Goal: Task Accomplishment & Management: Manage account settings

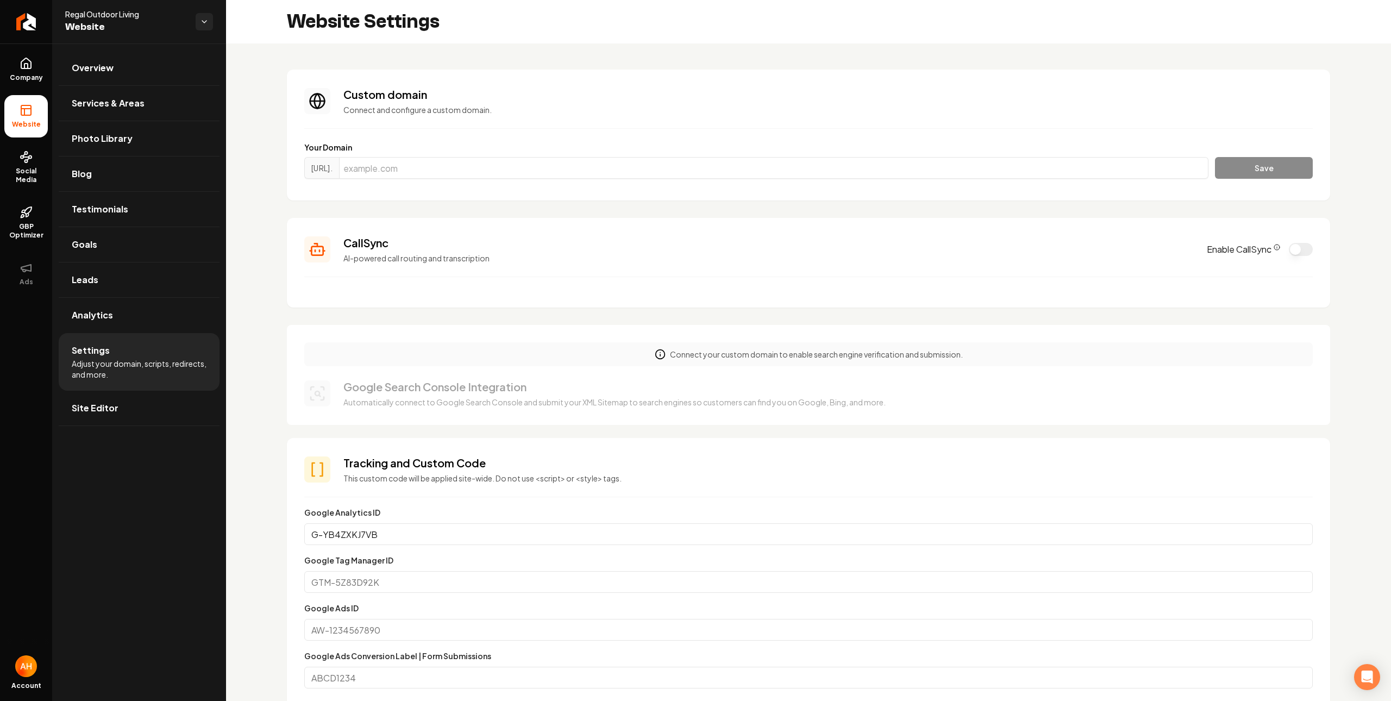
scroll to position [98, 0]
drag, startPoint x: 0, startPoint y: 0, endPoint x: 659, endPoint y: 104, distance: 666.7
click at [659, 102] on div "Custom domain Connect and configure a custom domain." at bounding box center [827, 101] width 969 height 28
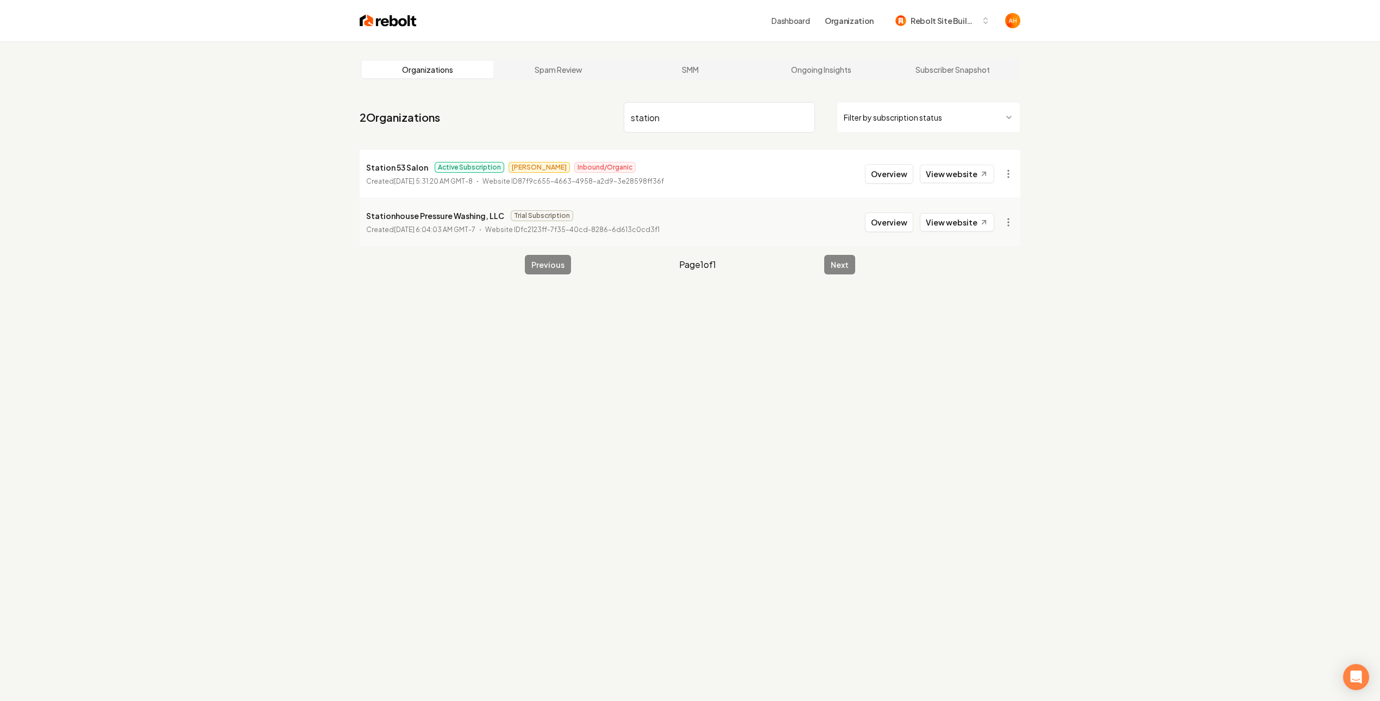
type input "station"
click at [384, 167] on p "Station 53 Salon" at bounding box center [397, 167] width 62 height 13
copy p "Station 53 Salon"
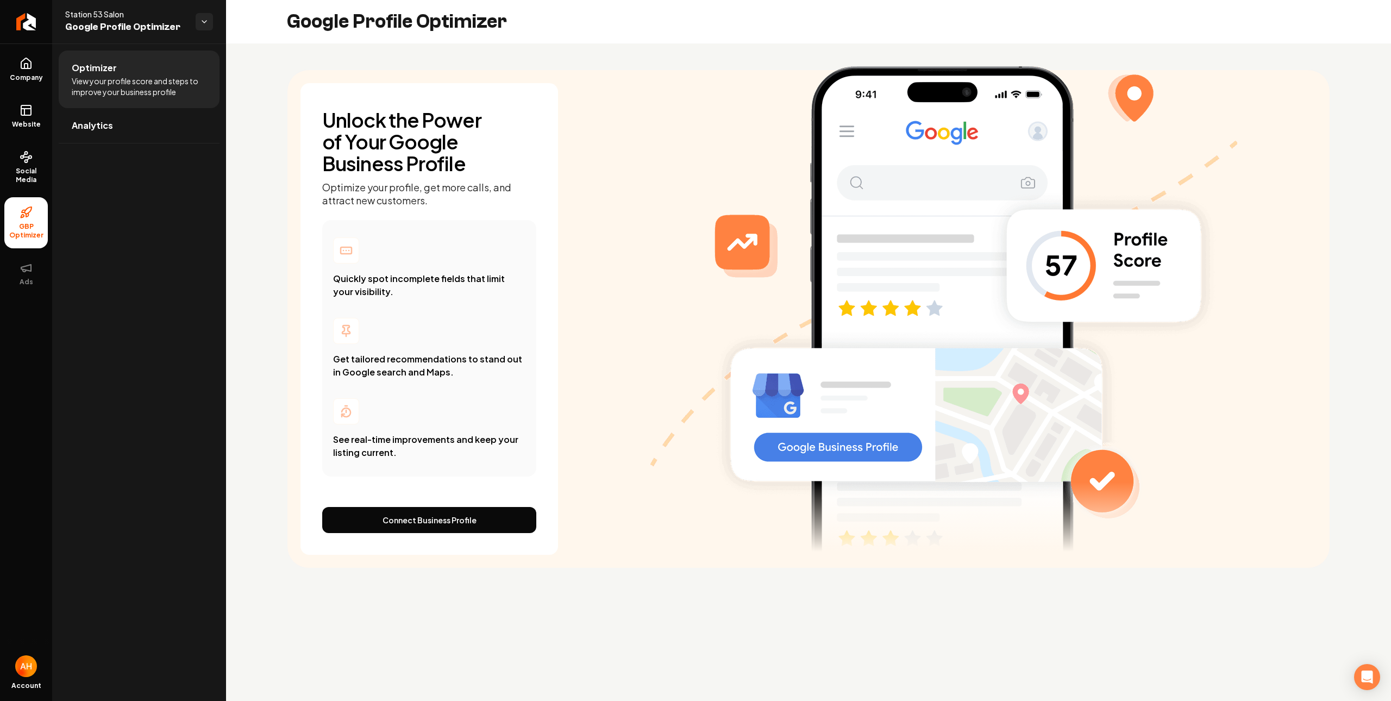
click at [609, 166] on div "Main content area" at bounding box center [944, 297] width 772 height 515
click at [114, 228] on div "Optimizer View your profile score and steps to improve your business profile An…" at bounding box center [139, 371] width 174 height 657
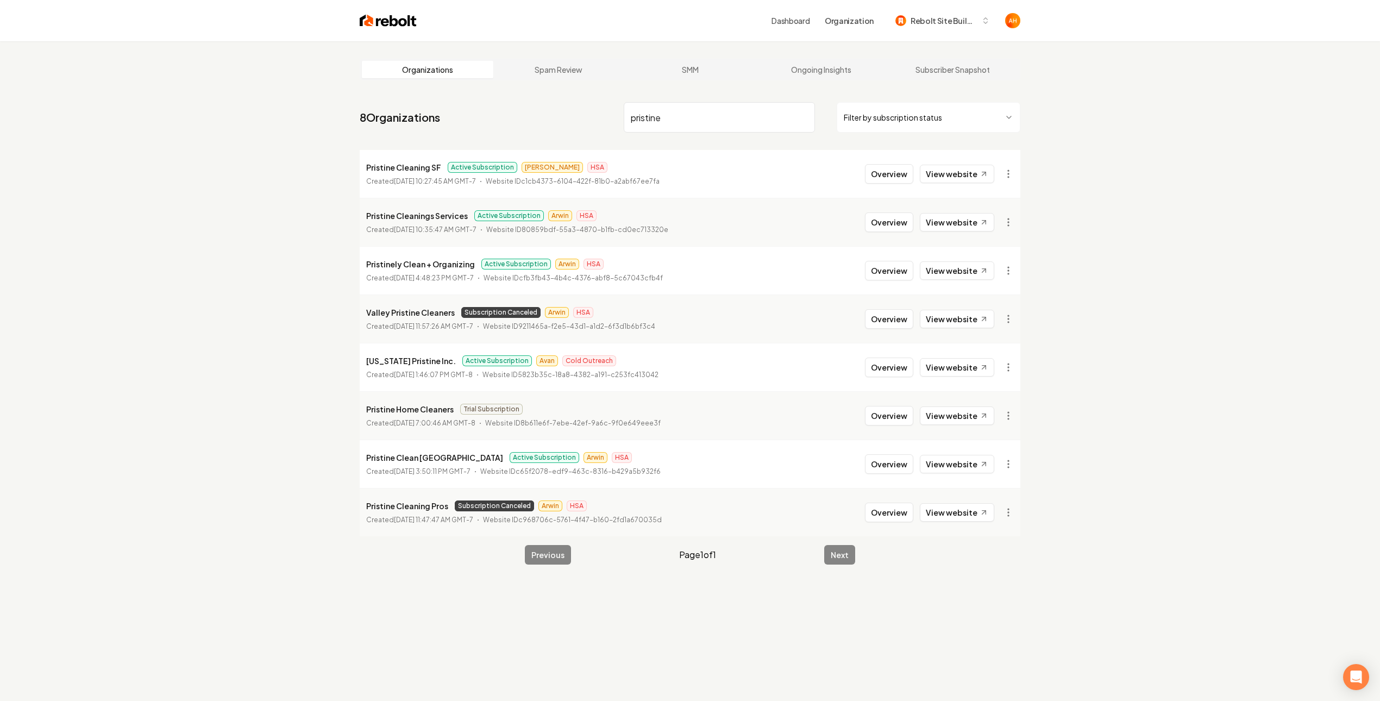
type input "pristine"
click at [1211, 475] on div "Organizations Spam Review SMM Ongoing Insights Subscriber Snapshot 8 Organizati…" at bounding box center [690, 391] width 1380 height 701
click at [899, 181] on button "Overview" at bounding box center [889, 174] width 48 height 20
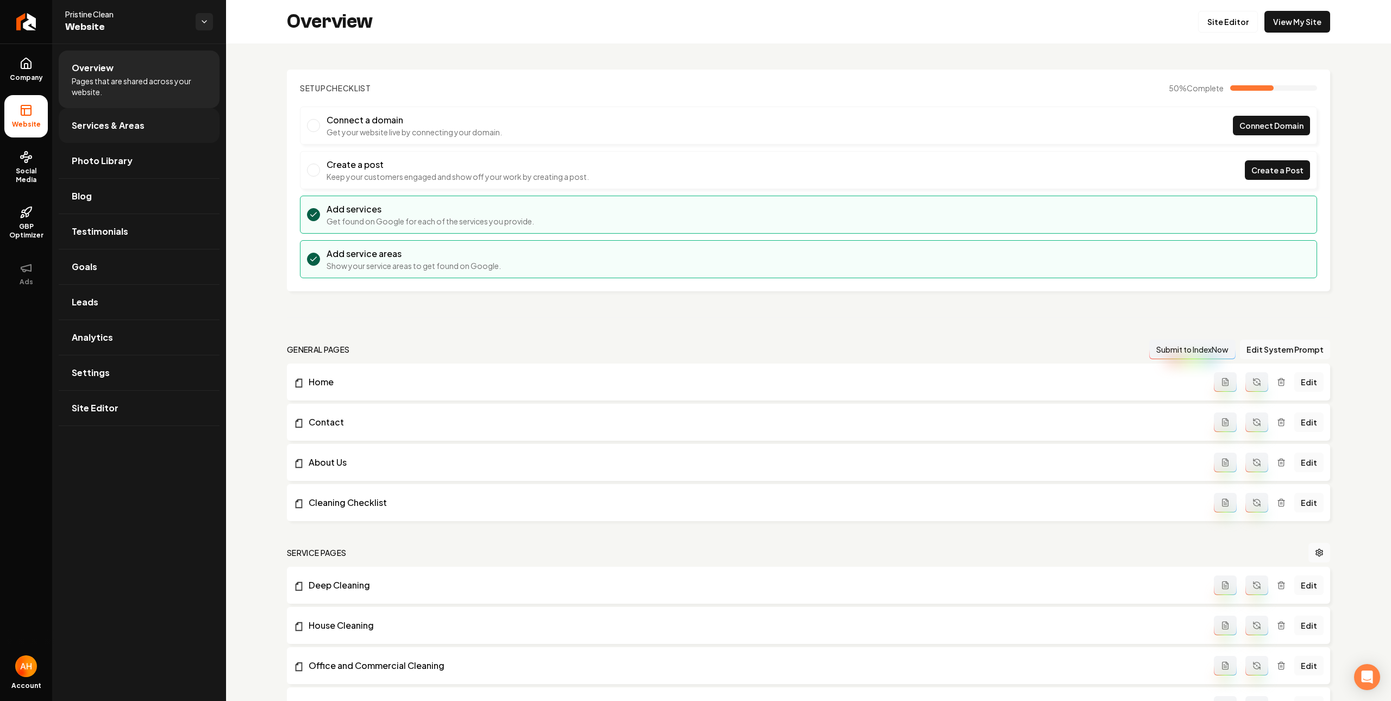
click at [145, 134] on link "Services & Areas" at bounding box center [139, 125] width 161 height 35
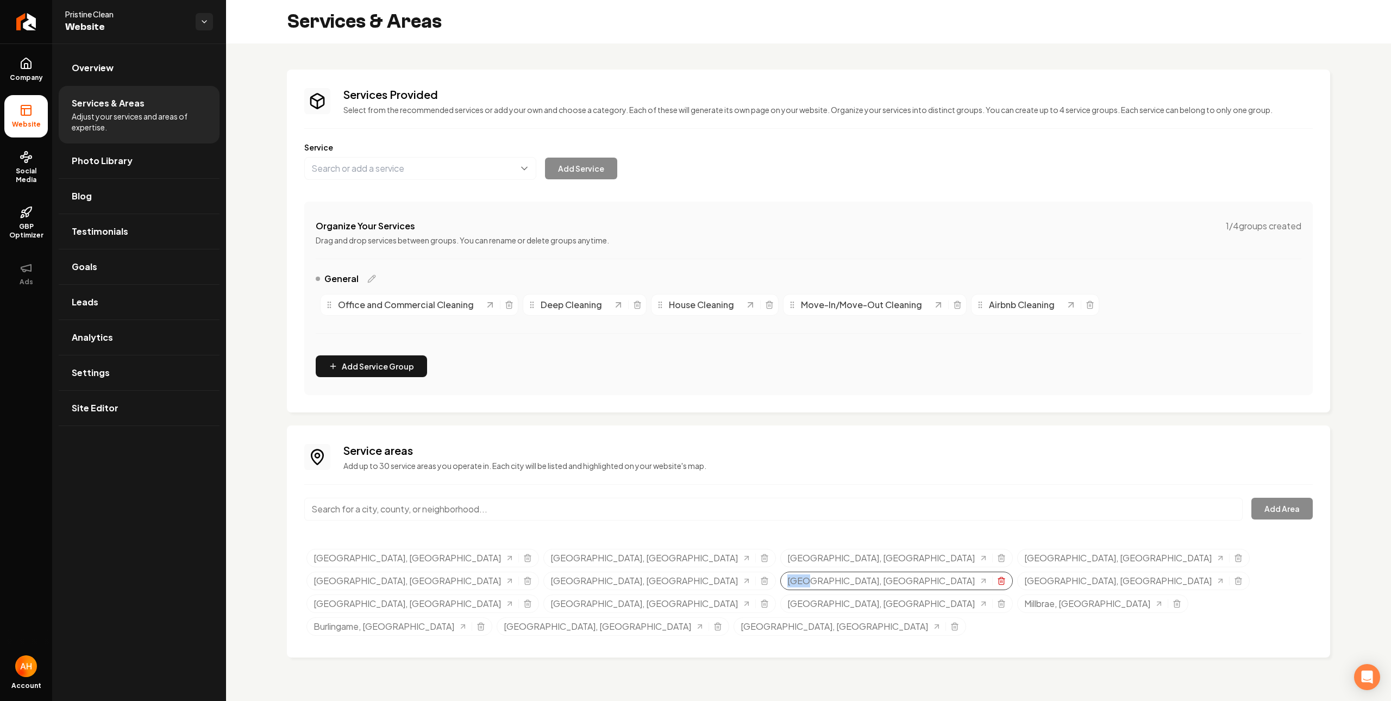
click at [1006, 576] on icon "Selected tags" at bounding box center [1001, 580] width 9 height 9
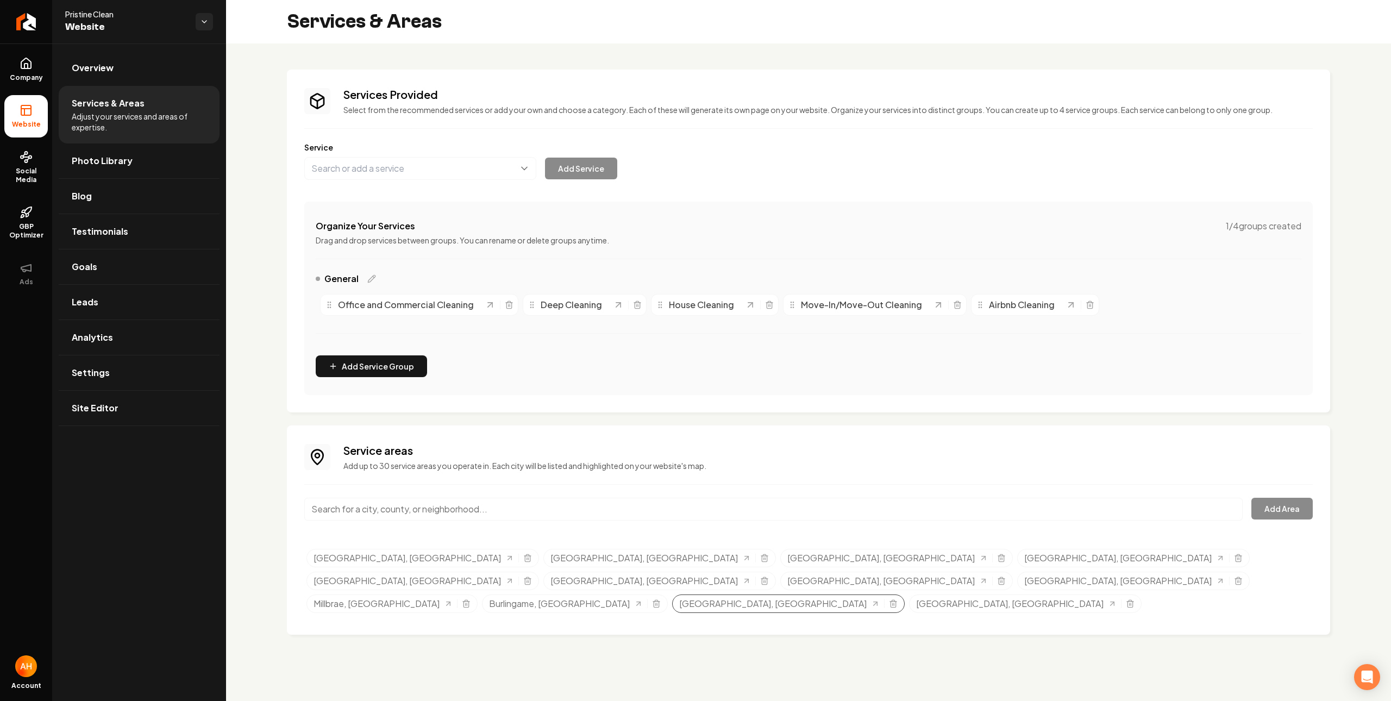
click at [672, 594] on div "Santa Clara, CA" at bounding box center [788, 603] width 233 height 18
click at [889, 599] on icon "Selected tags" at bounding box center [893, 603] width 9 height 9
click at [543, 561] on div "Oakland, CA" at bounding box center [659, 558] width 233 height 18
click at [543, 554] on div "Oakland, CA" at bounding box center [659, 558] width 233 height 18
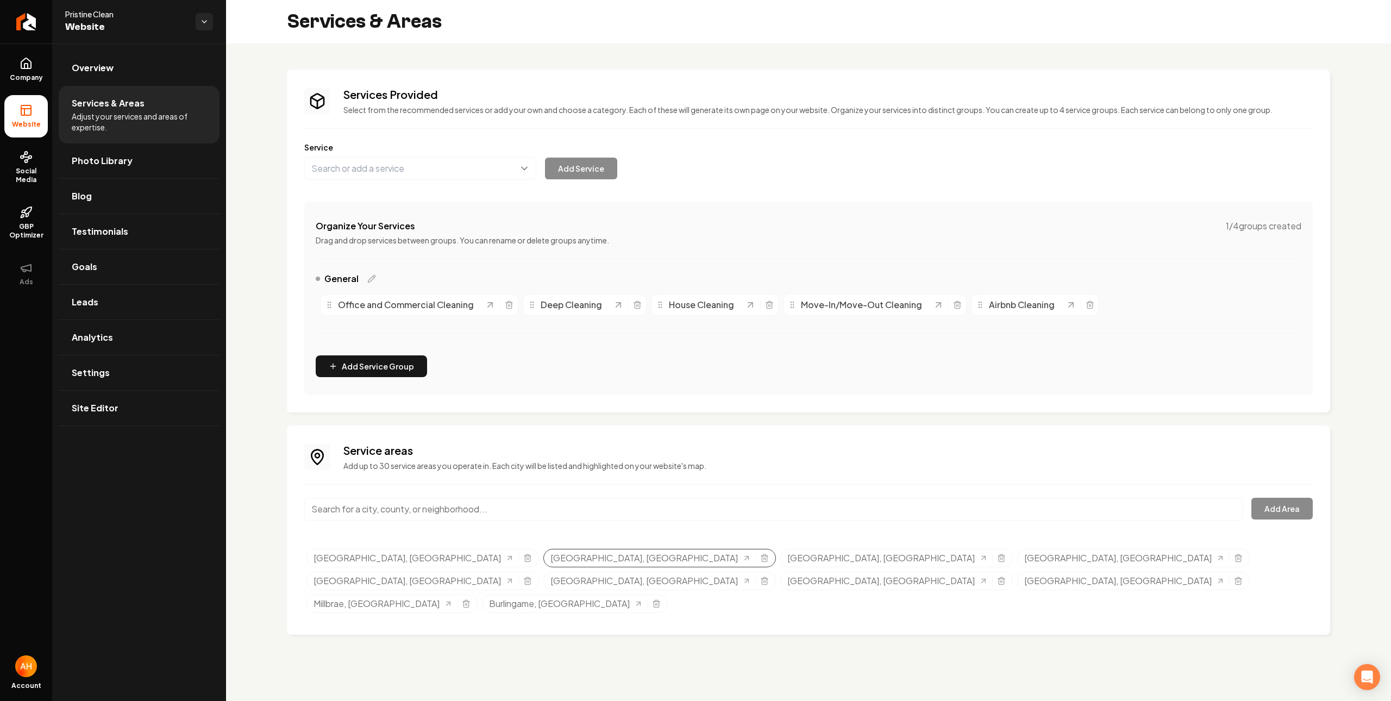
click at [751, 556] on div "Selected tags" at bounding box center [760, 558] width 18 height 9
click at [543, 553] on div "Oakland, CA" at bounding box center [659, 558] width 233 height 18
click at [764, 560] on line "Selected tags" at bounding box center [764, 558] width 0 height 2
click at [760, 562] on icon "Selected tags" at bounding box center [764, 558] width 9 height 9
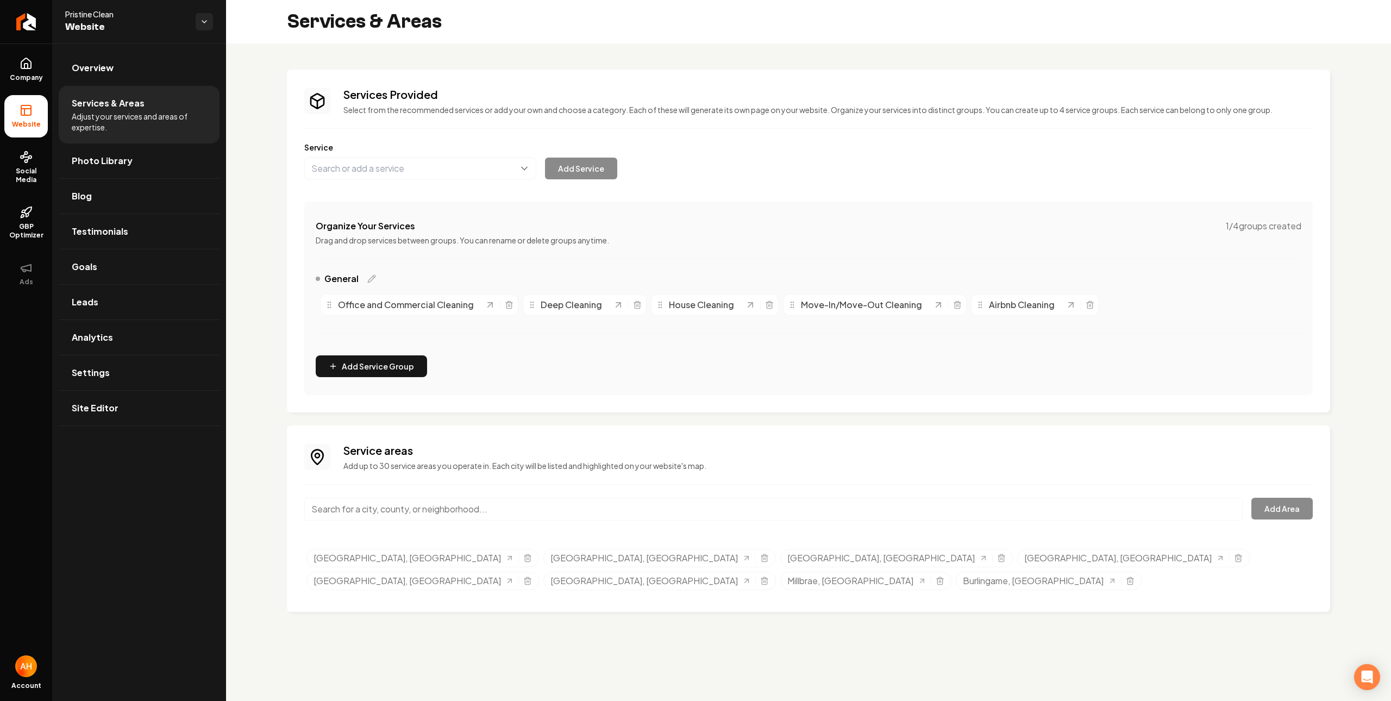
click at [660, 62] on div "Services Provided Select from the recommended services or add your own and choo…" at bounding box center [808, 340] width 1165 height 594
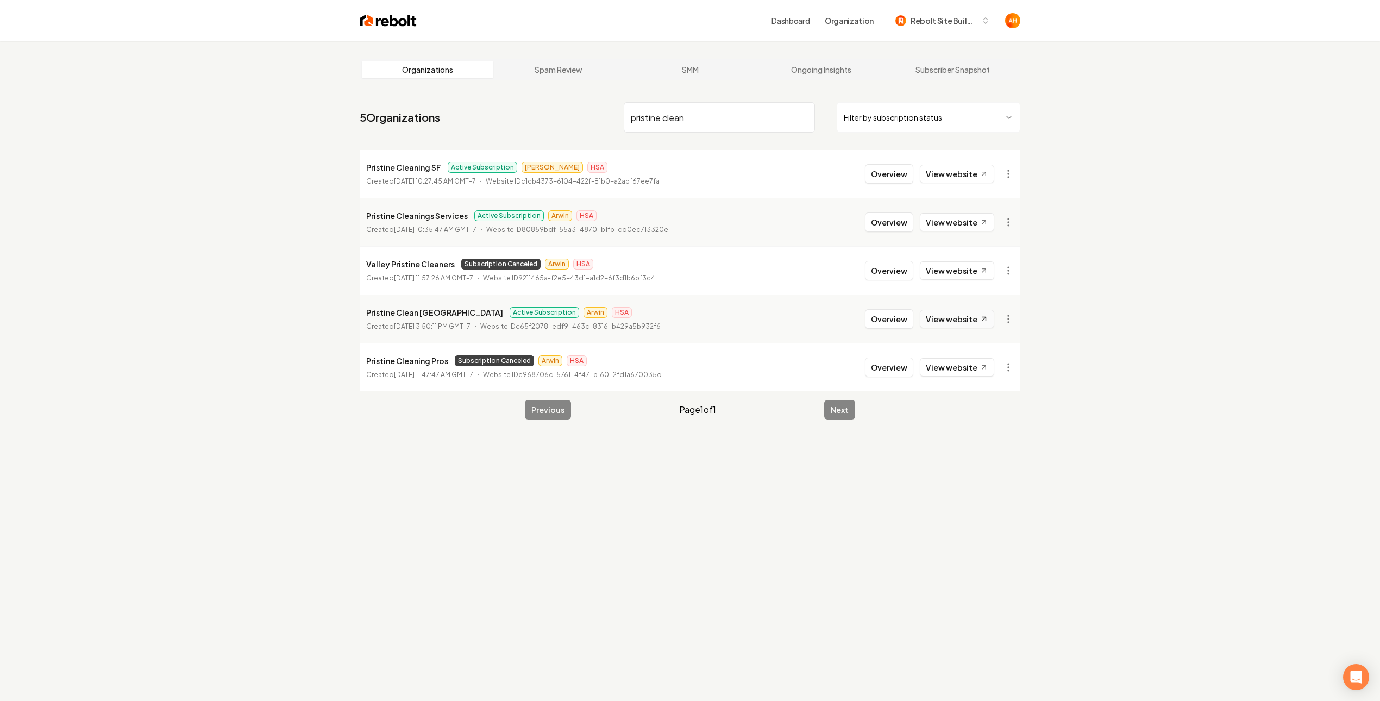
click at [949, 322] on link "View website" at bounding box center [957, 319] width 74 height 18
click at [954, 173] on link "View website" at bounding box center [957, 174] width 74 height 18
click at [951, 328] on link "View website" at bounding box center [957, 319] width 74 height 18
click at [1100, 217] on div "Organizations Spam Review SMM Ongoing Insights Subscriber Snapshot 5 Organizati…" at bounding box center [690, 391] width 1380 height 701
click at [681, 128] on input "pristine clean" at bounding box center [719, 117] width 191 height 30
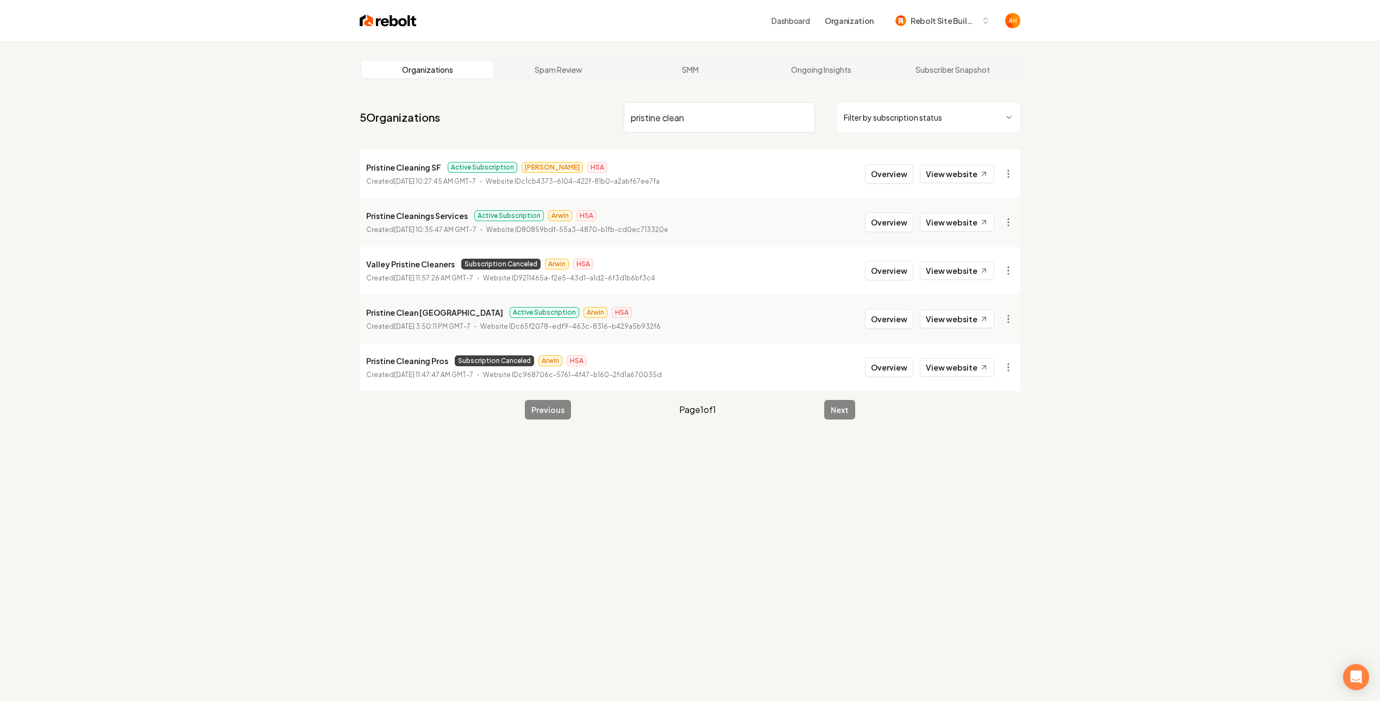
paste input "Thriving Homes Window Cleaning Sacramento"
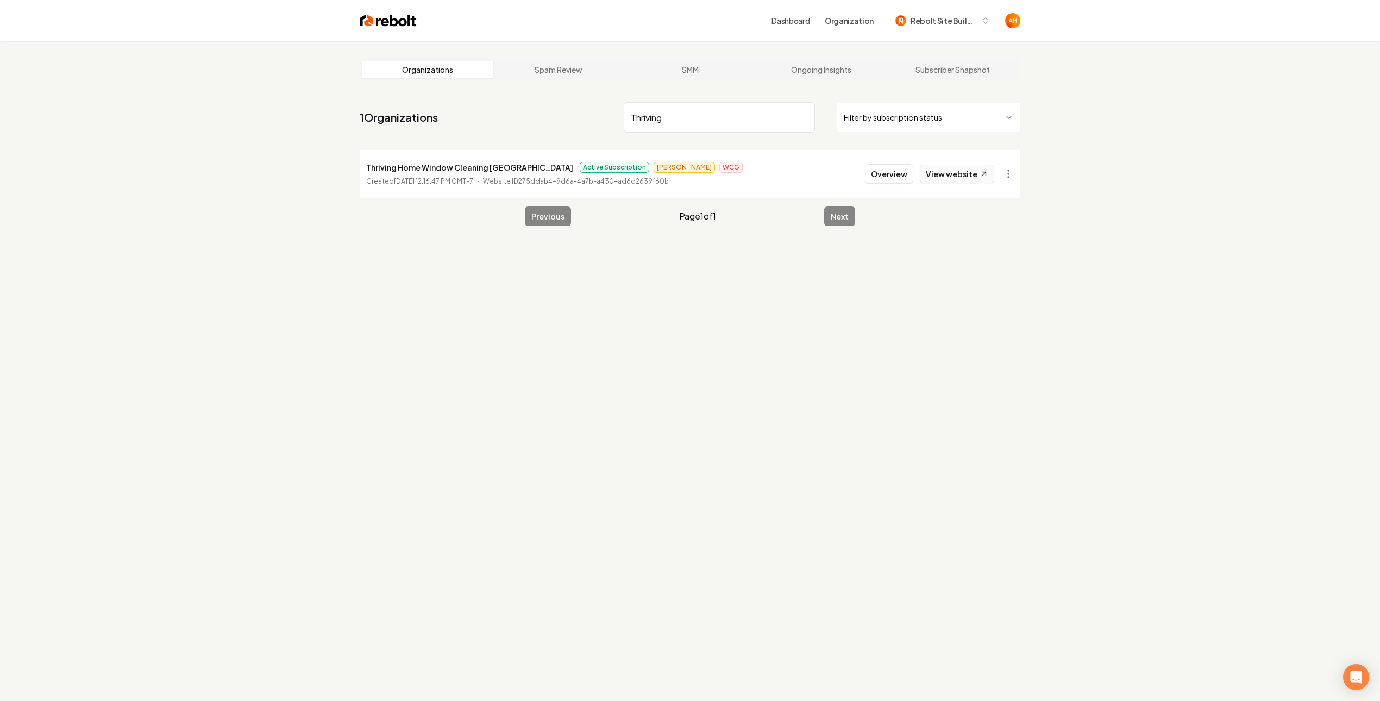
type input "Thriving"
click at [963, 167] on link "View website" at bounding box center [957, 174] width 74 height 18
